Goal: Task Accomplishment & Management: Complete application form

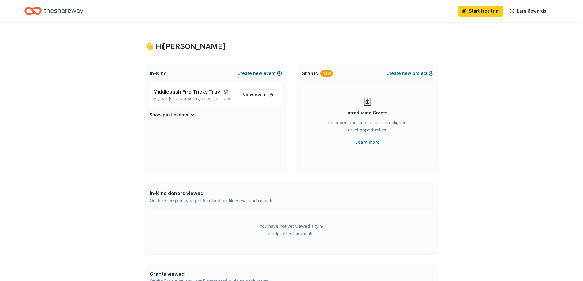
click at [274, 70] on button "Create new event" at bounding box center [260, 73] width 44 height 7
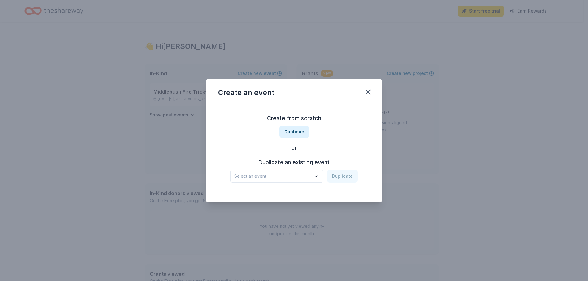
click at [315, 174] on icon "button" at bounding box center [316, 176] width 6 height 6
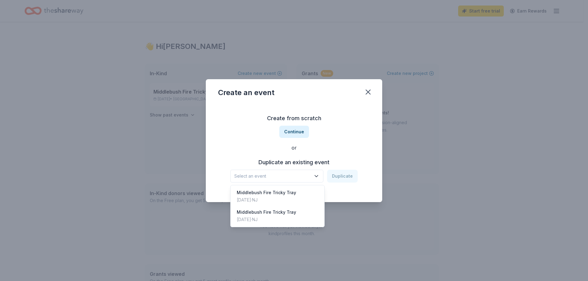
click at [368, 87] on div "Create an event Create from scratch Continue or Duplicate an existing event Sel…" at bounding box center [294, 140] width 176 height 123
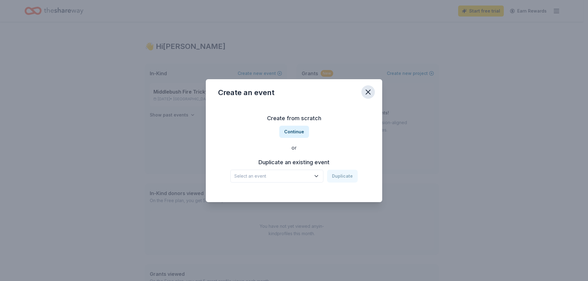
click at [367, 91] on icon "button" at bounding box center [368, 92] width 4 height 4
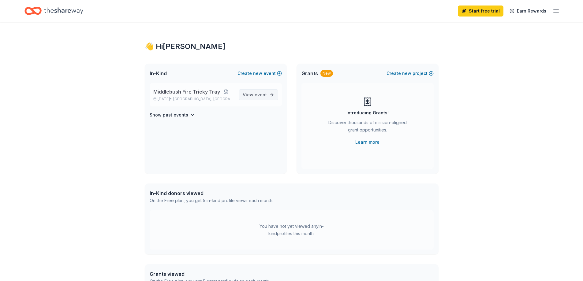
click at [270, 96] on link "View event" at bounding box center [259, 94] width 40 height 11
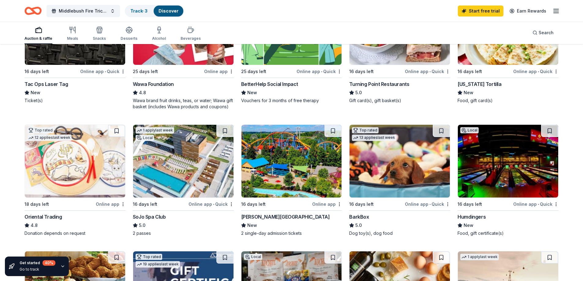
scroll to position [61, 0]
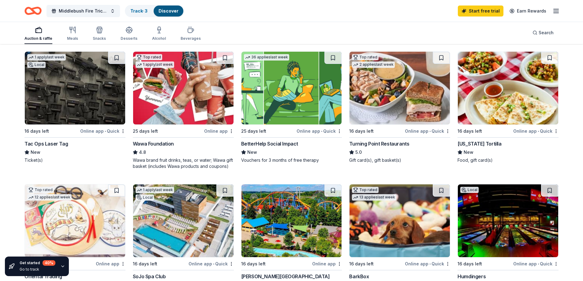
click at [402, 109] on img at bounding box center [400, 88] width 100 height 73
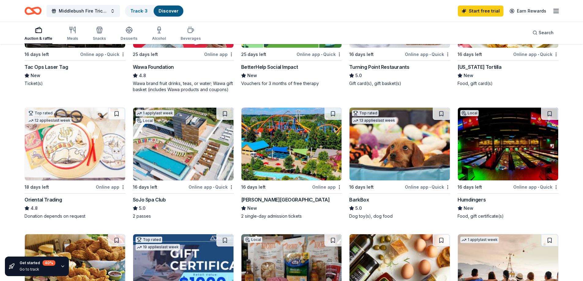
scroll to position [153, 0]
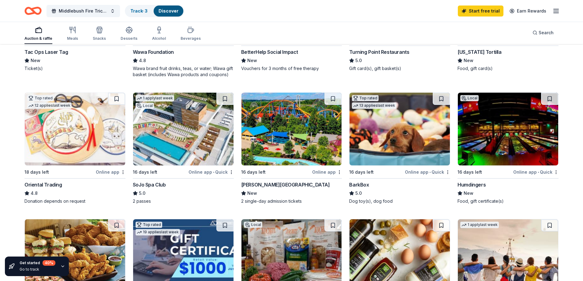
click at [331, 174] on div "Online app" at bounding box center [327, 172] width 30 height 8
click at [424, 170] on div "Online app • Quick" at bounding box center [427, 172] width 45 height 8
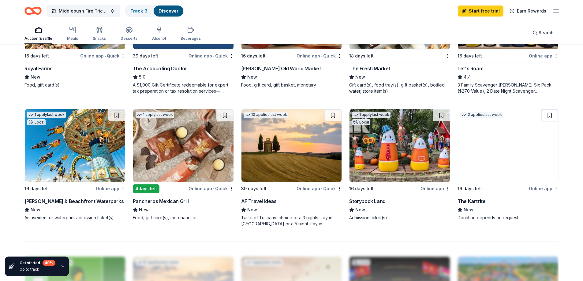
scroll to position [398, 0]
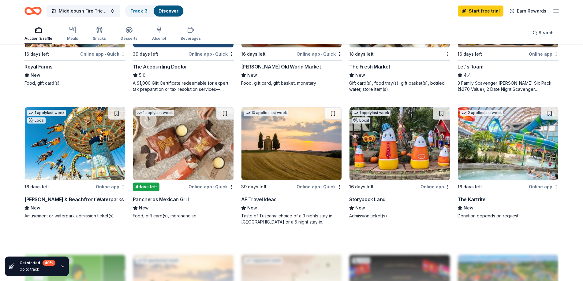
click at [69, 201] on div "[PERSON_NAME] & Beachfront Waterparks" at bounding box center [74, 199] width 99 height 7
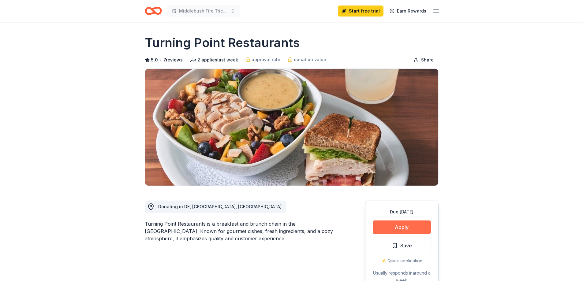
click at [395, 226] on button "Apply" at bounding box center [402, 227] width 58 height 13
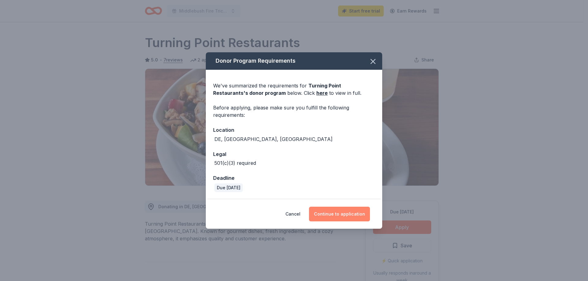
click at [342, 218] on button "Continue to application" at bounding box center [339, 214] width 61 height 15
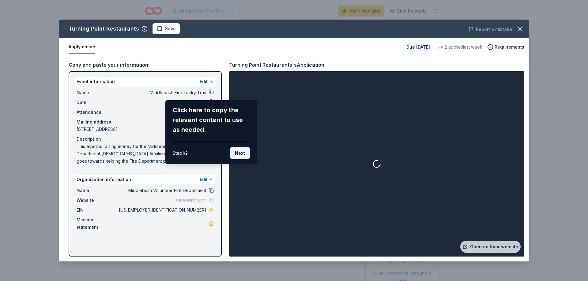
click at [241, 153] on button "Next" at bounding box center [240, 153] width 20 height 12
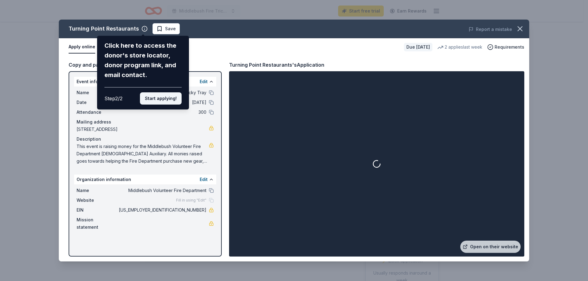
click at [168, 103] on button "Start applying!" at bounding box center [161, 98] width 42 height 12
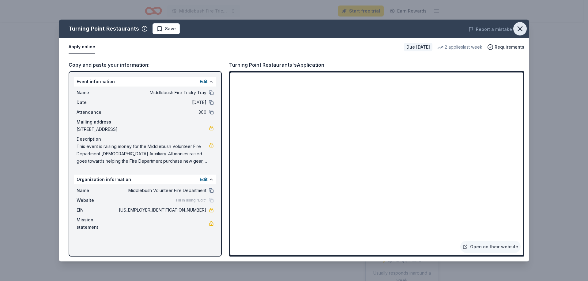
click at [521, 26] on icon "button" at bounding box center [520, 29] width 9 height 9
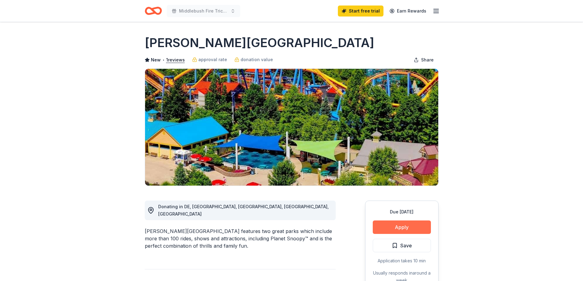
click at [392, 227] on button "Apply" at bounding box center [402, 227] width 58 height 13
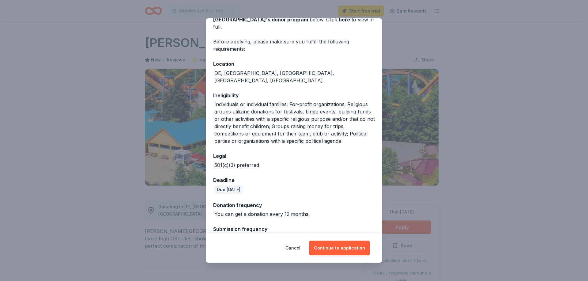
scroll to position [41, 0]
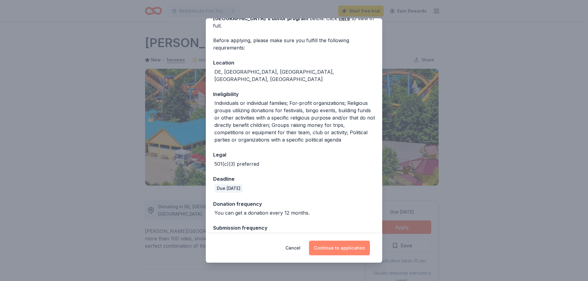
click at [343, 246] on button "Continue to application" at bounding box center [339, 248] width 61 height 15
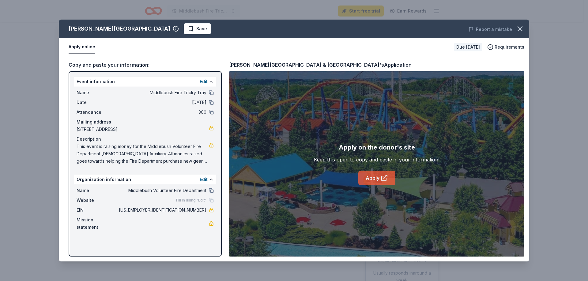
click at [371, 181] on link "Apply" at bounding box center [376, 178] width 37 height 15
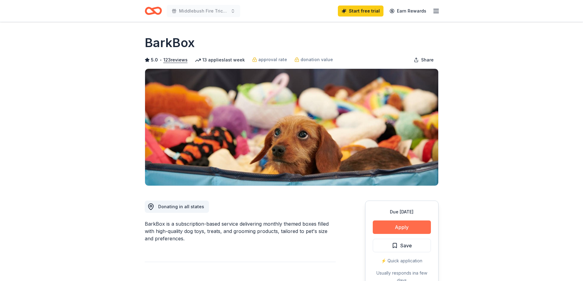
click at [402, 227] on button "Apply" at bounding box center [402, 227] width 58 height 13
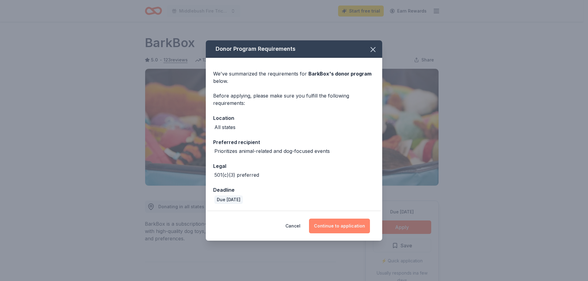
click at [349, 231] on button "Continue to application" at bounding box center [339, 226] width 61 height 15
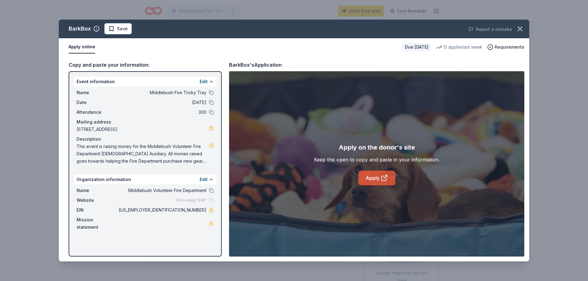
click at [378, 177] on link "Apply" at bounding box center [376, 178] width 37 height 15
drag, startPoint x: 207, startPoint y: 210, endPoint x: 187, endPoint y: 210, distance: 20.5
click at [187, 210] on div "EIN 22-3189440" at bounding box center [145, 210] width 137 height 7
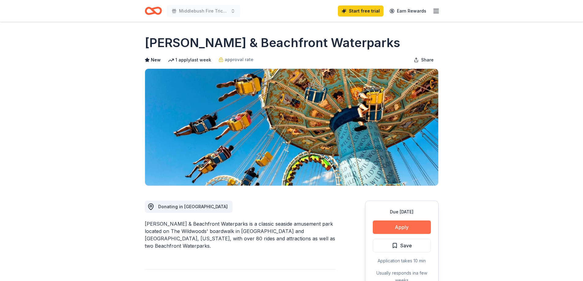
click at [406, 228] on button "Apply" at bounding box center [402, 227] width 58 height 13
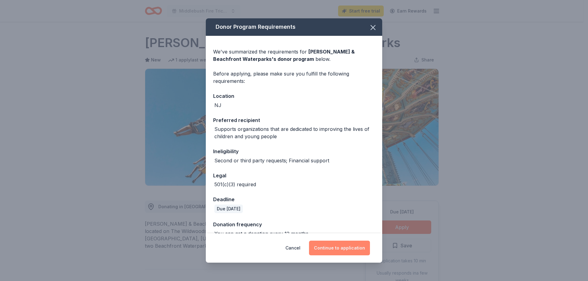
click at [346, 249] on button "Continue to application" at bounding box center [339, 248] width 61 height 15
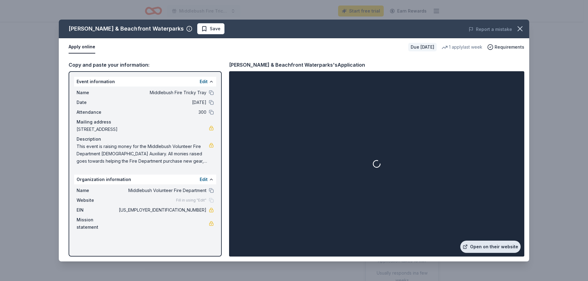
click at [481, 245] on link "Open on their website" at bounding box center [490, 247] width 60 height 12
